Goal: Check status: Check status

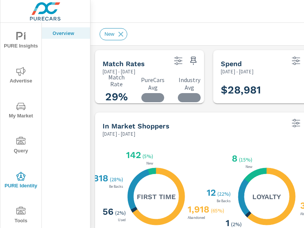
scroll to position [86, 0]
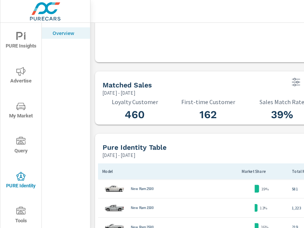
scroll to position [457, 0]
